Goal: Task Accomplishment & Management: Manage account settings

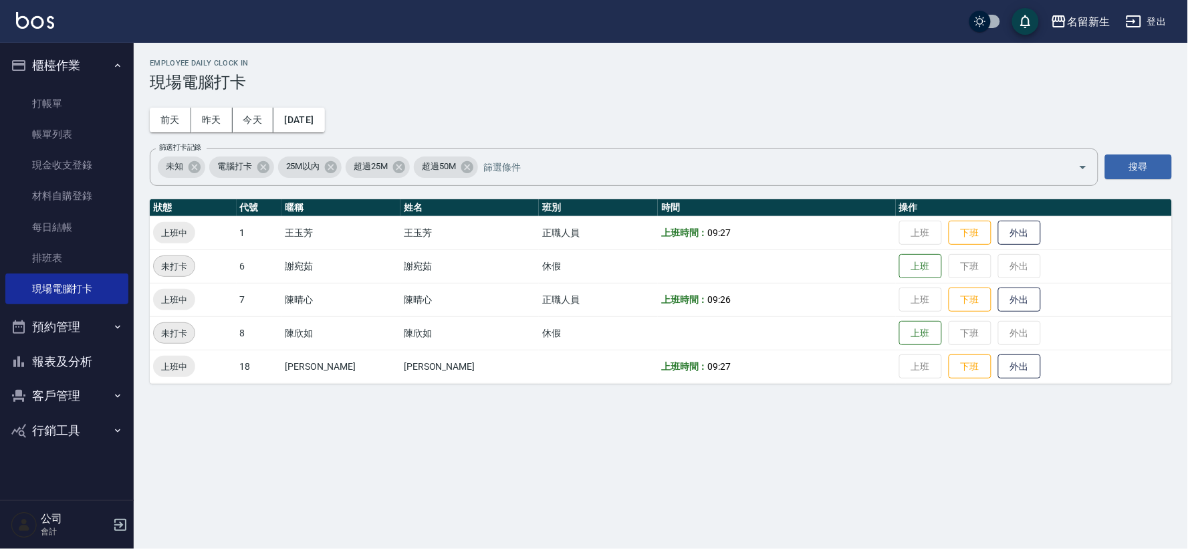
click at [91, 322] on button "預約管理" at bounding box center [66, 327] width 123 height 35
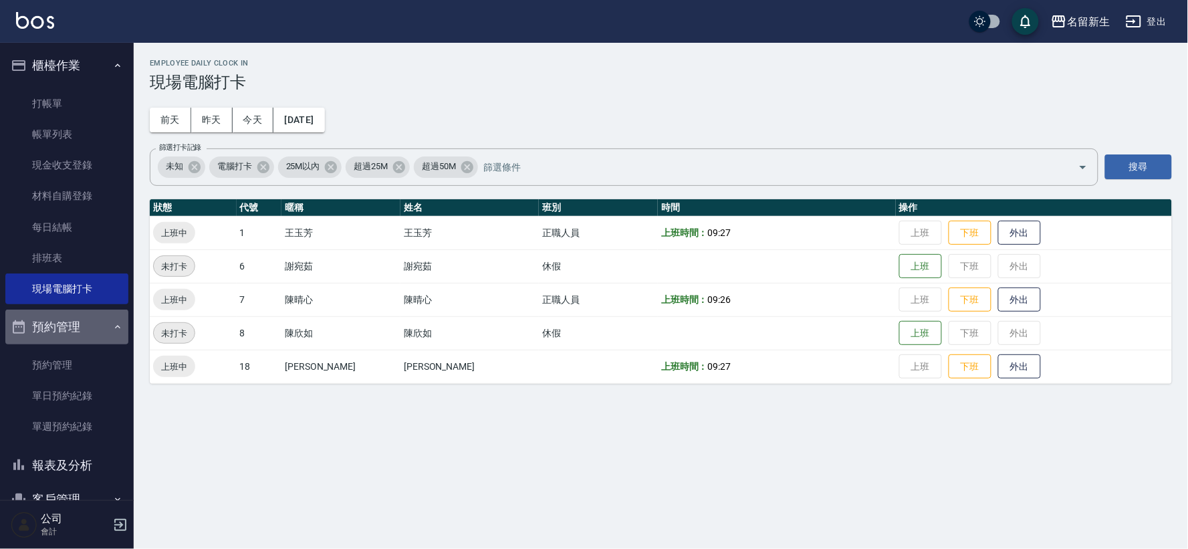
click at [91, 322] on button "預約管理" at bounding box center [66, 327] width 123 height 35
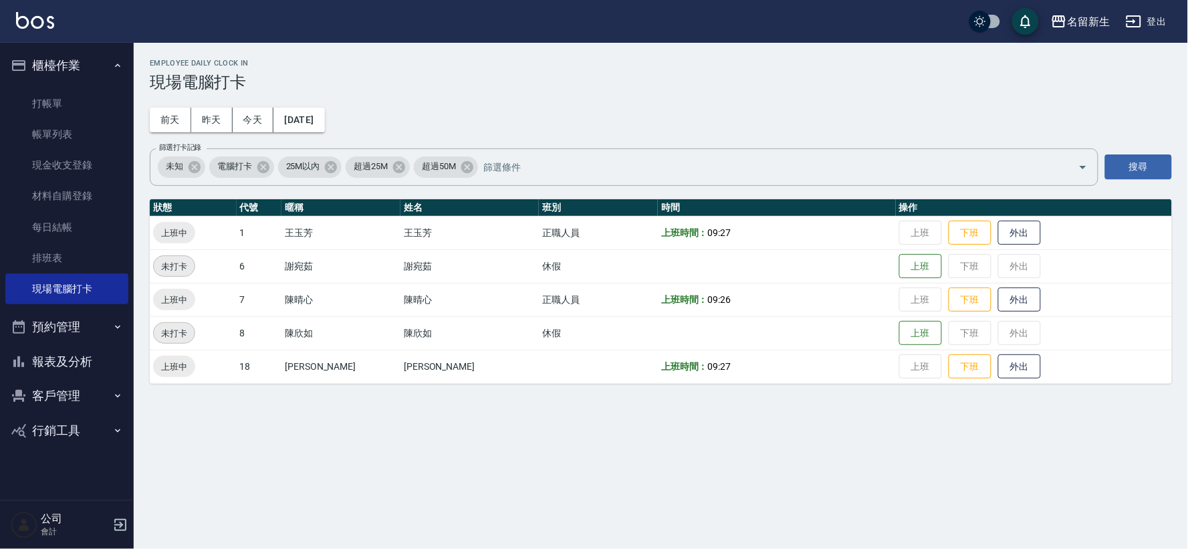
click at [95, 356] on button "報表及分析" at bounding box center [66, 361] width 123 height 35
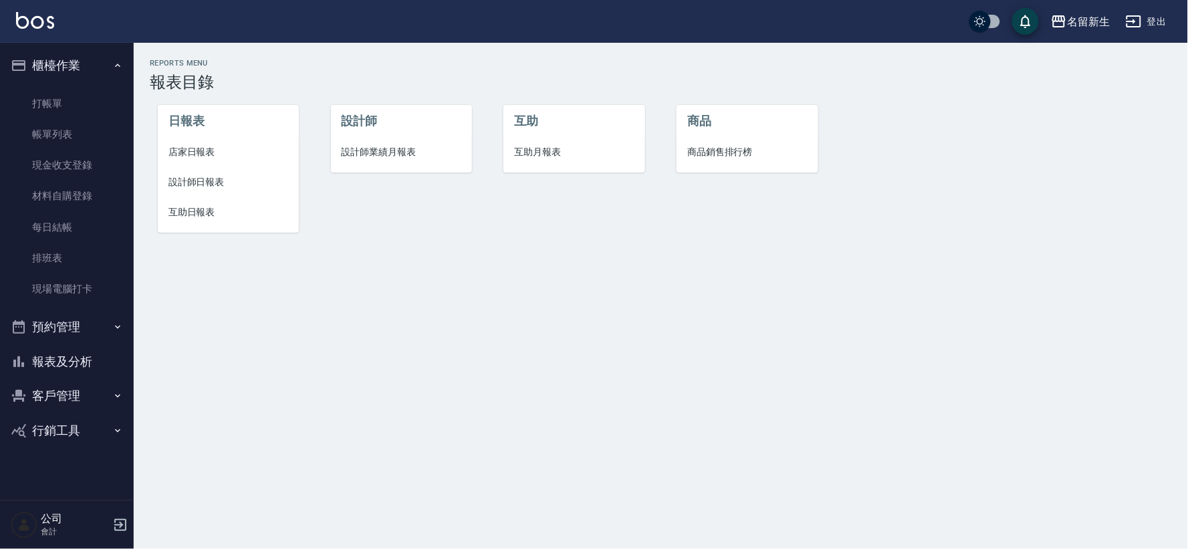
click at [99, 393] on button "客戶管理" at bounding box center [66, 396] width 123 height 35
click at [106, 437] on link "客戶列表" at bounding box center [66, 434] width 123 height 31
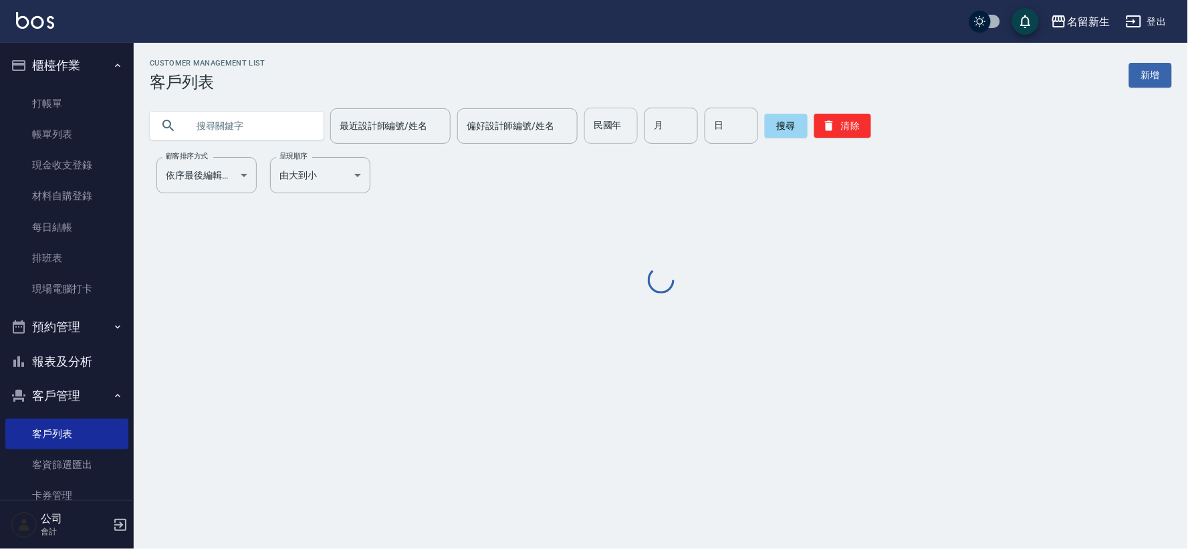
click at [607, 136] on input "民國年" at bounding box center [612, 126] width 54 height 36
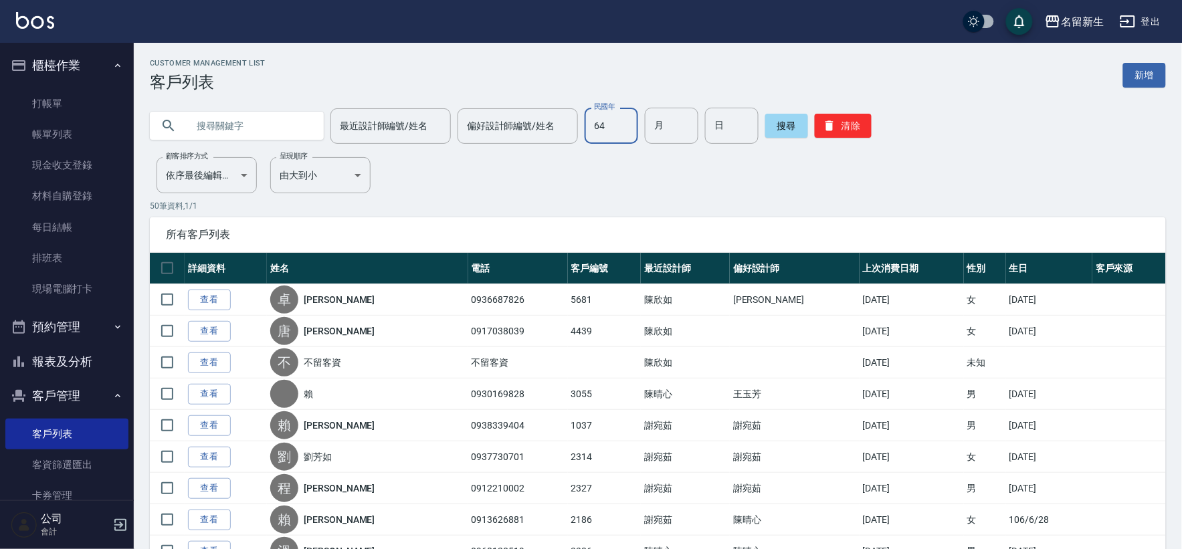
type input "64"
type input "10"
type input "26"
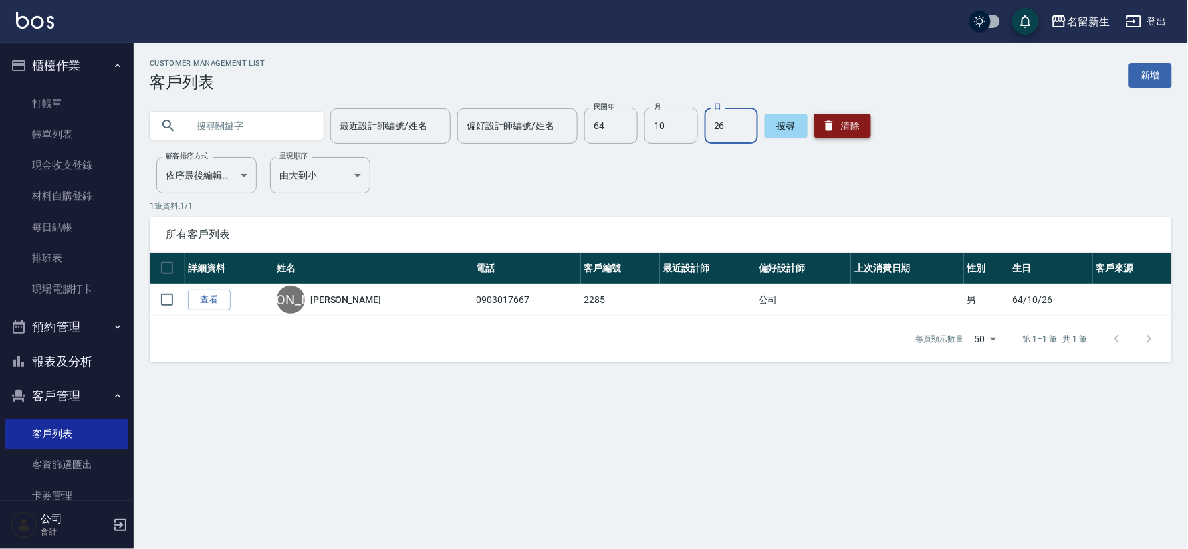
click at [849, 134] on button "清除" at bounding box center [843, 126] width 57 height 24
